Goal: Information Seeking & Learning: Understand process/instructions

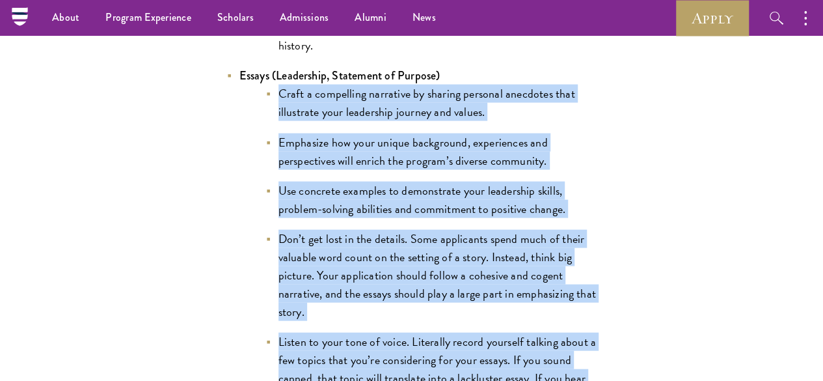
scroll to position [1291, 0]
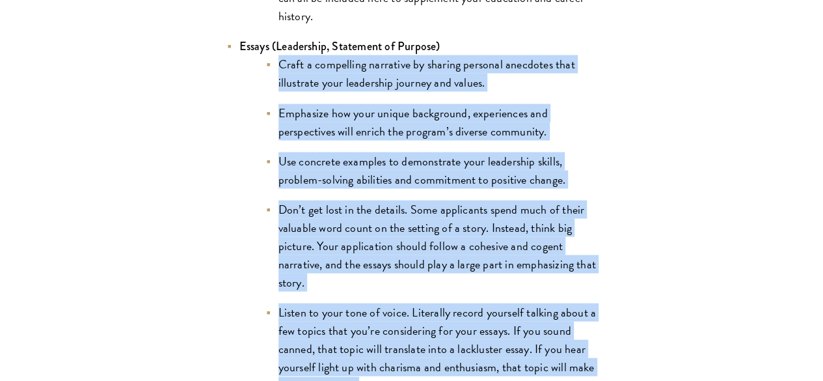
click at [422, 141] on li "Emphasize how your unique background, experiences and perspectives will enrich …" at bounding box center [432, 122] width 332 height 36
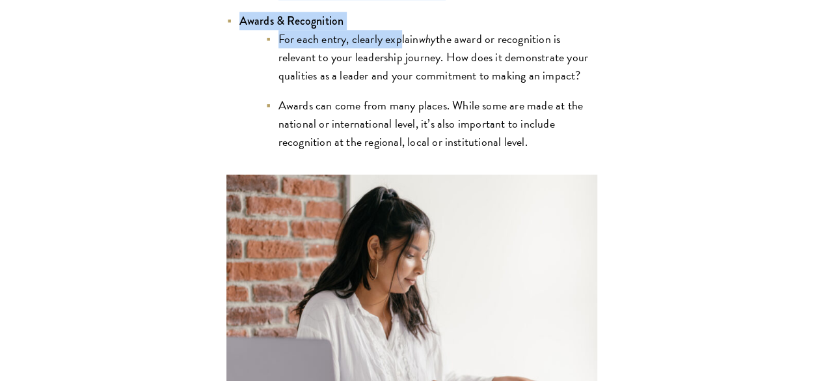
scroll to position [3172, 0]
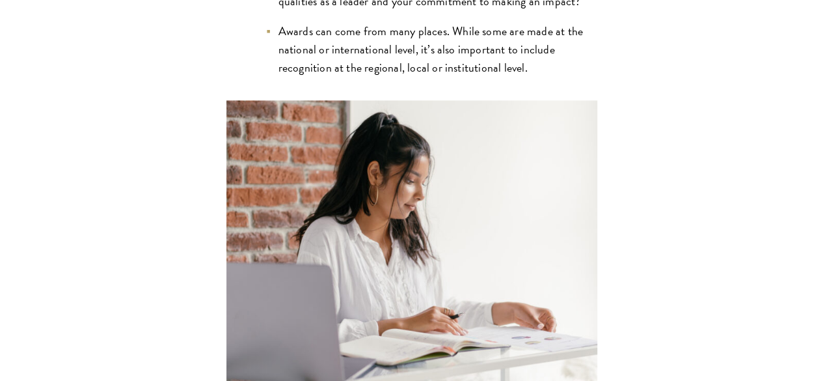
drag, startPoint x: 198, startPoint y: 148, endPoint x: 463, endPoint y: 234, distance: 279.1
copy ul "Use this section to showcase key leadership experience in your profile. What do…"
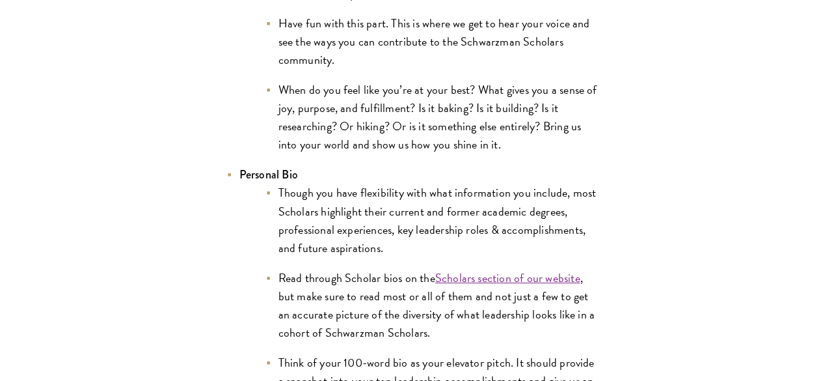
scroll to position [2379, 0]
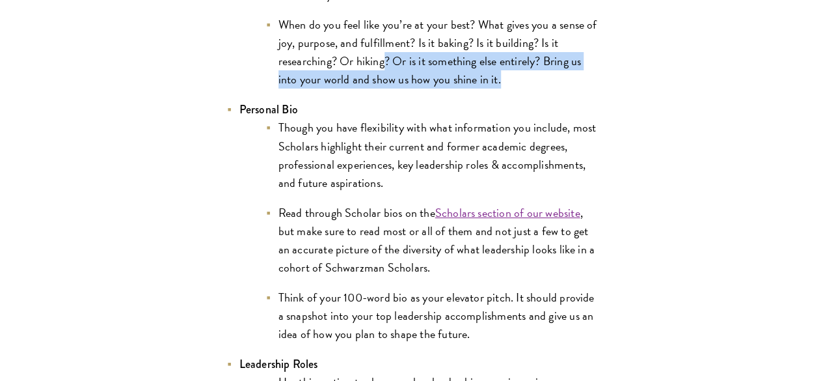
drag, startPoint x: 374, startPoint y: 280, endPoint x: 388, endPoint y: 322, distance: 44.0
click at [388, 89] on li "When do you feel like you’re at your best? What gives you a sense of joy, purpo…" at bounding box center [432, 52] width 332 height 73
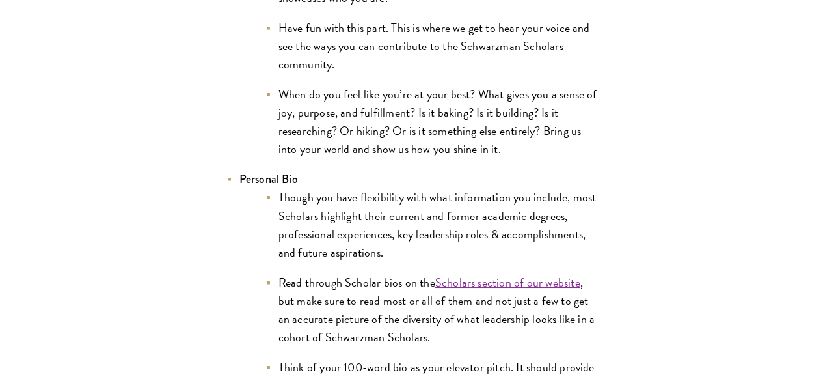
scroll to position [2373, 0]
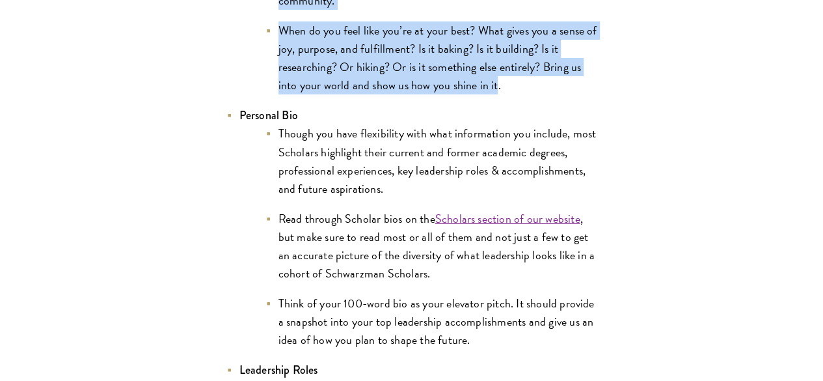
drag, startPoint x: 242, startPoint y: 327, endPoint x: 165, endPoint y: 16, distance: 321.0
copy ul "The optional video introduction is a great way to supplement the leadership nar…"
